Goal: Obtain resource: Download file/media

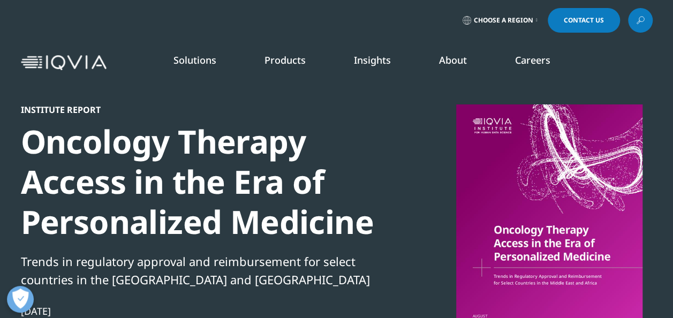
click at [534, 241] on div at bounding box center [549, 224] width 207 height 241
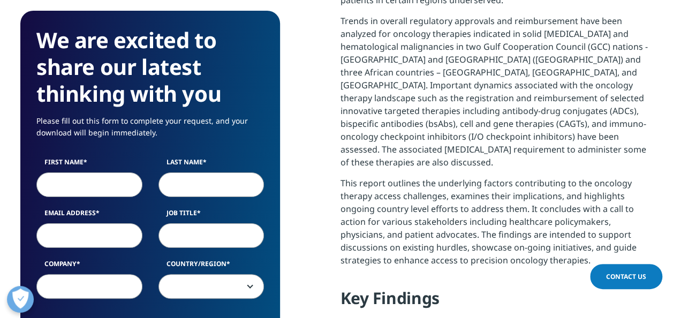
scroll to position [643, 0]
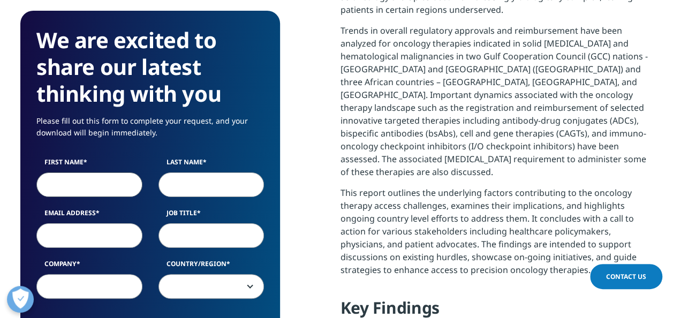
click at [81, 185] on input "First Name" at bounding box center [89, 184] width 106 height 25
type input "[PERSON_NAME][DATE]"
type input "[PERSON_NAME]"
type input "[EMAIL_ADDRESS][PERSON_NAME][DOMAIN_NAME]"
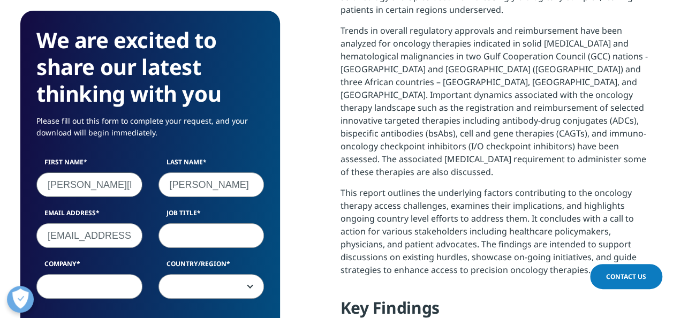
type input "IQVIA"
select select "[GEOGRAPHIC_DATA]"
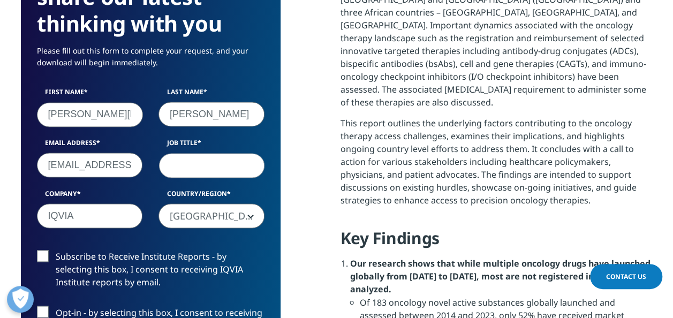
scroll to position [750, 0]
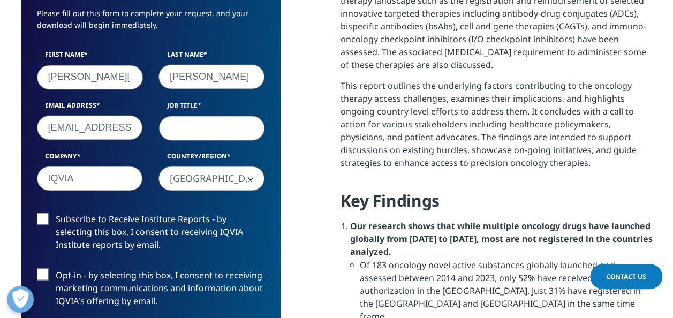
click at [228, 133] on input "Job Title" at bounding box center [211, 127] width 106 height 25
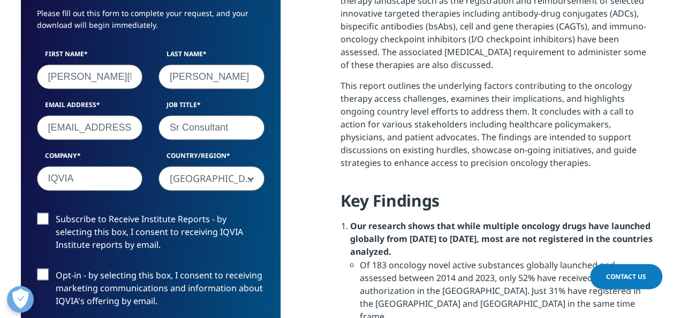
type input "Sr Consultant"
click at [44, 221] on label "Subscribe to Receive Institute Reports - by selecting this box, I consent to re…" at bounding box center [151, 235] width 228 height 44
click at [56, 213] on input "Subscribe to Receive Institute Reports - by selecting this box, I consent to re…" at bounding box center [56, 213] width 0 height 0
click at [44, 269] on label "Opt-in - by selecting this box, I consent to receiving marketing communications…" at bounding box center [151, 290] width 228 height 44
click at [56, 268] on input "Opt-in - by selecting this box, I consent to receiving marketing communications…" at bounding box center [56, 268] width 0 height 0
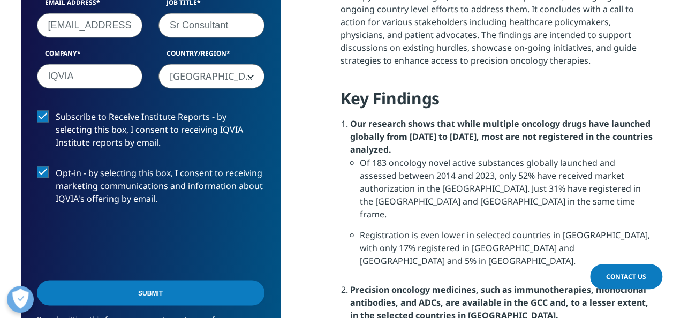
scroll to position [857, 0]
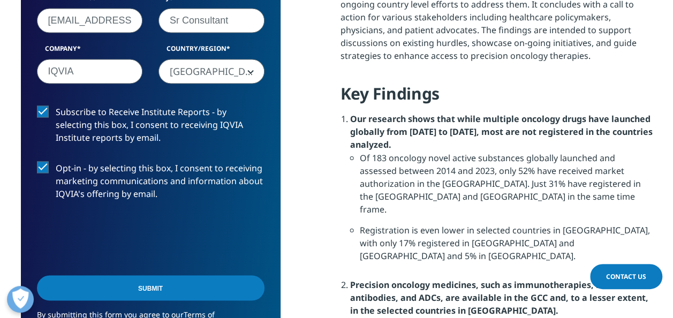
click at [173, 283] on input "Submit" at bounding box center [151, 287] width 228 height 25
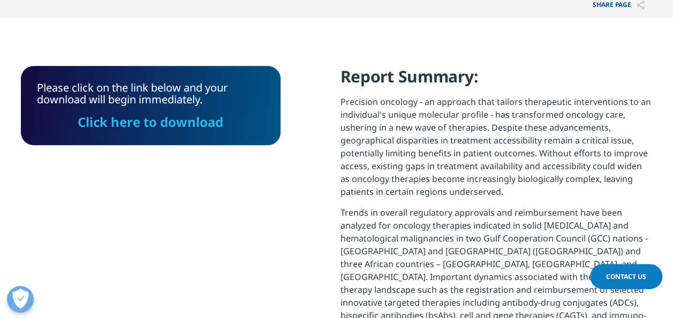
scroll to position [455, 0]
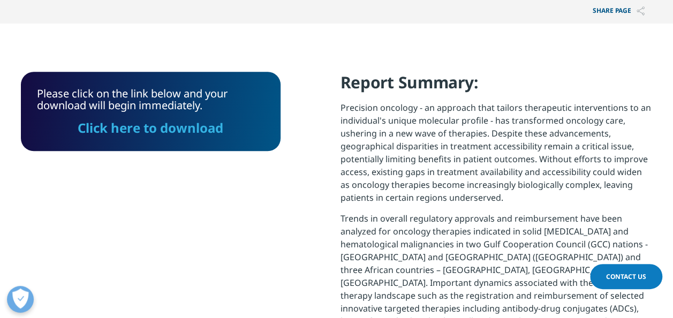
click at [176, 124] on link "Click here to download" at bounding box center [151, 128] width 146 height 18
